Goal: Task Accomplishment & Management: Manage account settings

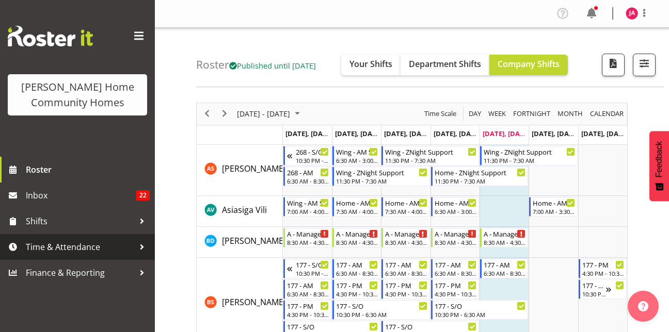
click at [98, 238] on link "Time & Attendance" at bounding box center [77, 247] width 155 height 26
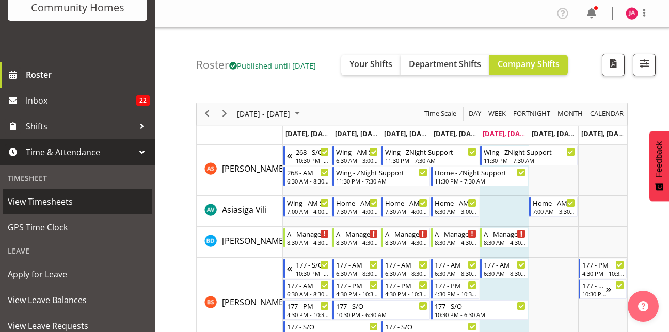
scroll to position [96, 0]
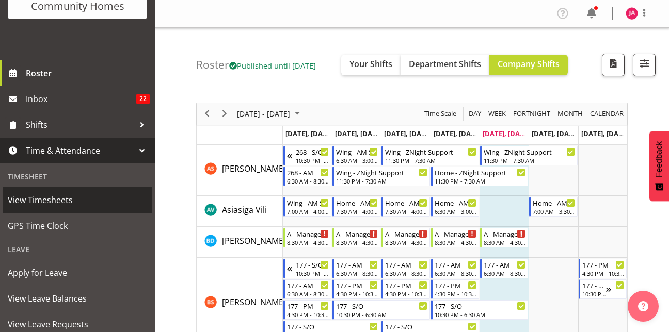
click at [87, 210] on link "View Timesheets" at bounding box center [78, 200] width 150 height 26
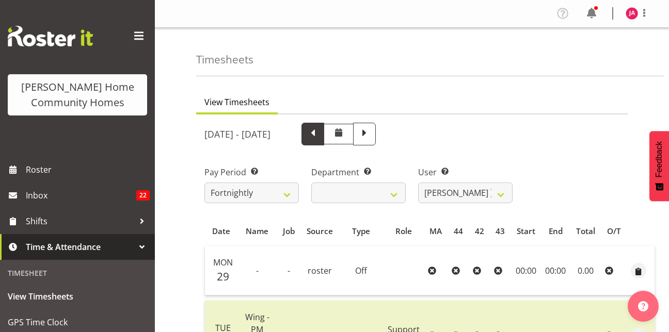
click at [319, 135] on span at bounding box center [312, 132] width 13 height 13
select select
click at [371, 134] on span at bounding box center [364, 132] width 13 height 13
select select
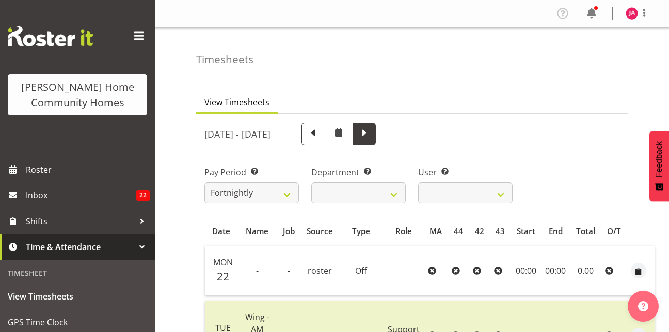
select select
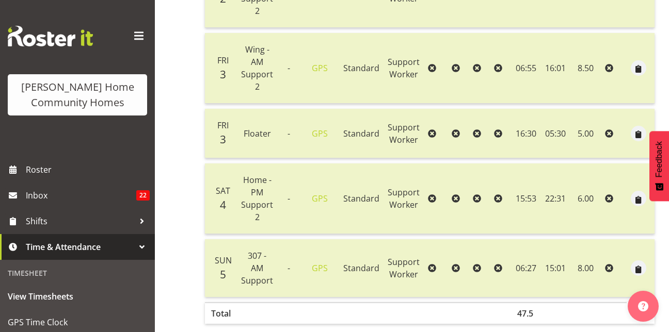
scroll to position [494, 0]
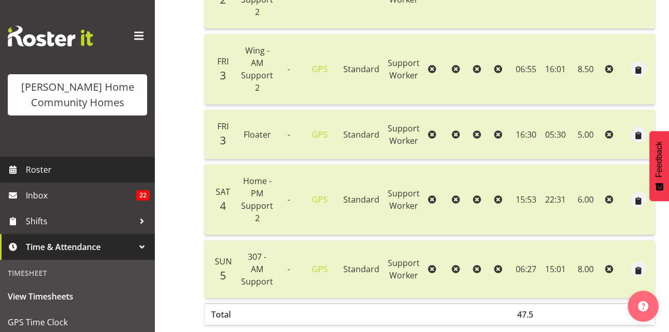
click at [98, 172] on span "Roster" at bounding box center [88, 169] width 124 height 15
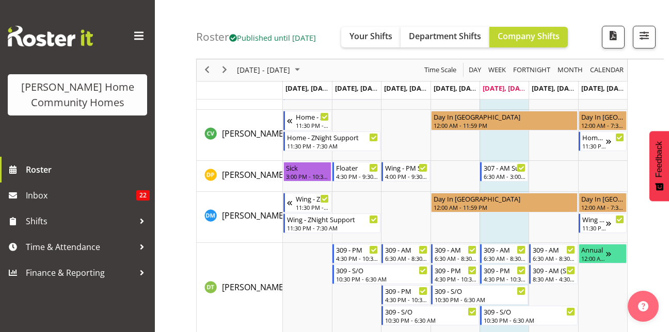
scroll to position [344, 0]
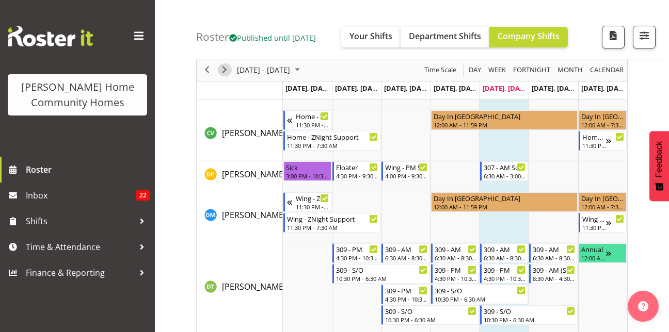
click at [224, 72] on span "Next" at bounding box center [224, 70] width 12 height 13
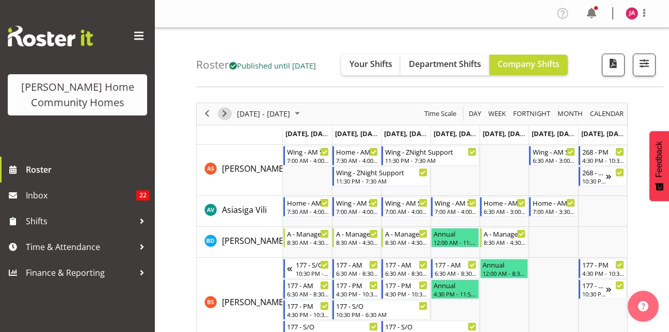
click at [221, 117] on span "Next" at bounding box center [224, 113] width 12 height 13
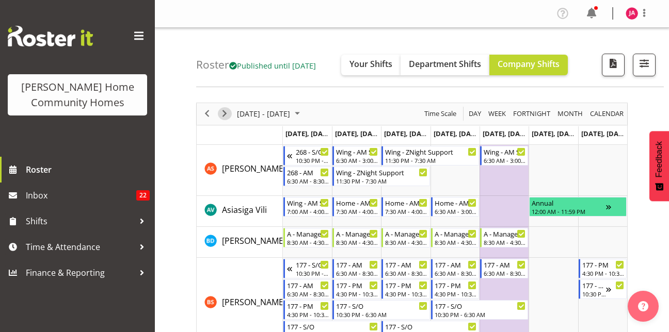
click at [225, 114] on span "Next" at bounding box center [224, 113] width 12 height 13
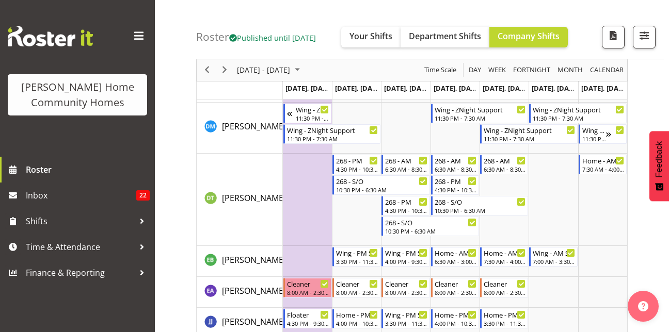
scroll to position [411, 0]
click at [324, 178] on td "Timeline Week of October 31, 2025" at bounding box center [307, 200] width 49 height 92
drag, startPoint x: 324, startPoint y: 178, endPoint x: 334, endPoint y: 217, distance: 40.1
click at [334, 217] on tr "Timeline Week of October 31, 2025" at bounding box center [455, 200] width 344 height 92
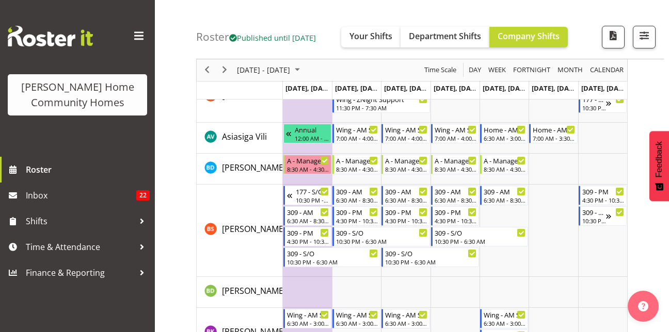
scroll to position [0, 0]
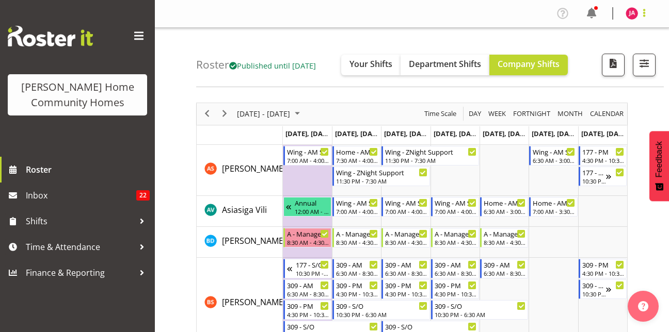
click at [643, 18] on span at bounding box center [644, 13] width 12 height 12
click at [595, 50] on link "Log Out" at bounding box center [600, 54] width 99 height 19
